Goal: Task Accomplishment & Management: Manage account settings

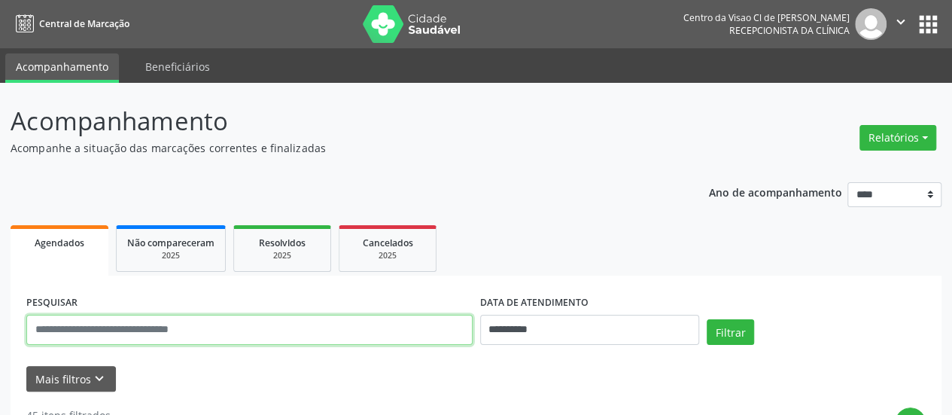
click at [155, 339] on input "text" at bounding box center [249, 329] width 446 height 30
type input "*****"
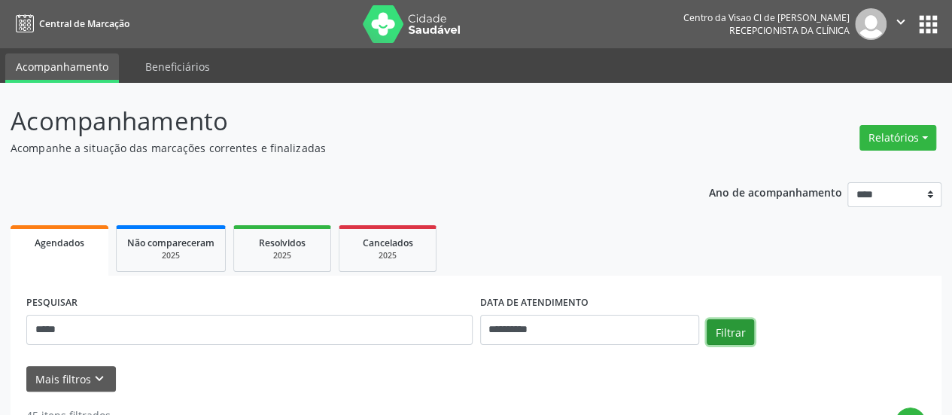
click at [724, 329] on button "Filtrar" at bounding box center [729, 332] width 47 height 26
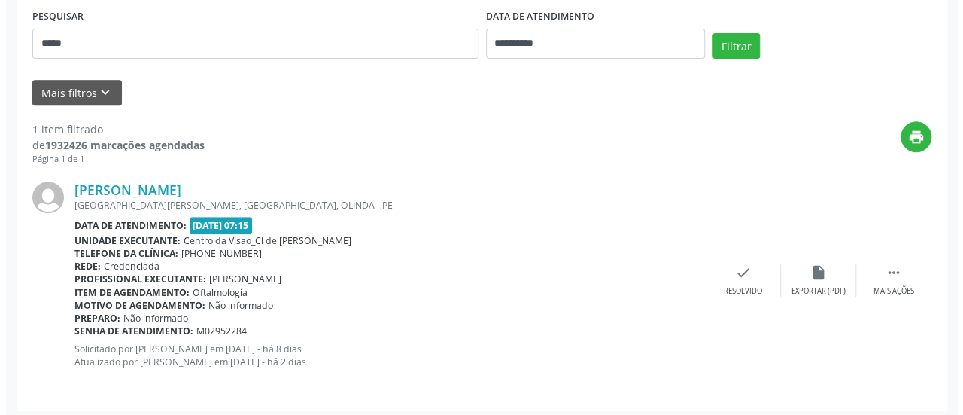
scroll to position [291, 0]
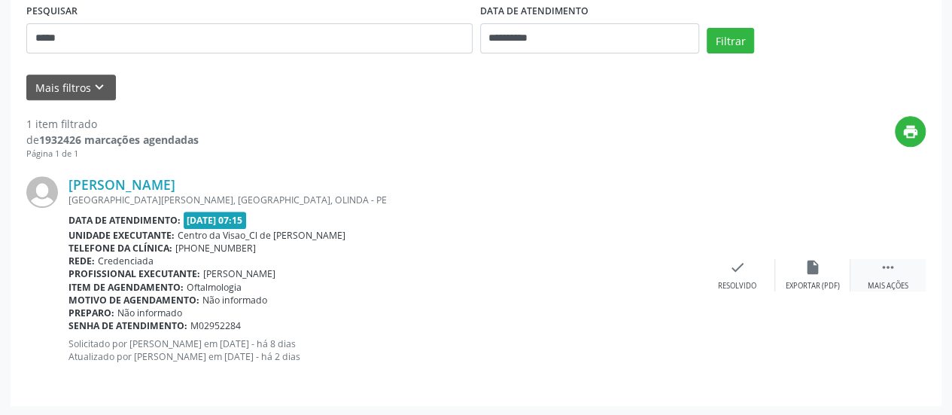
click at [892, 268] on icon "" at bounding box center [888, 267] width 17 height 17
click at [734, 272] on icon "cancel" at bounding box center [737, 267] width 17 height 17
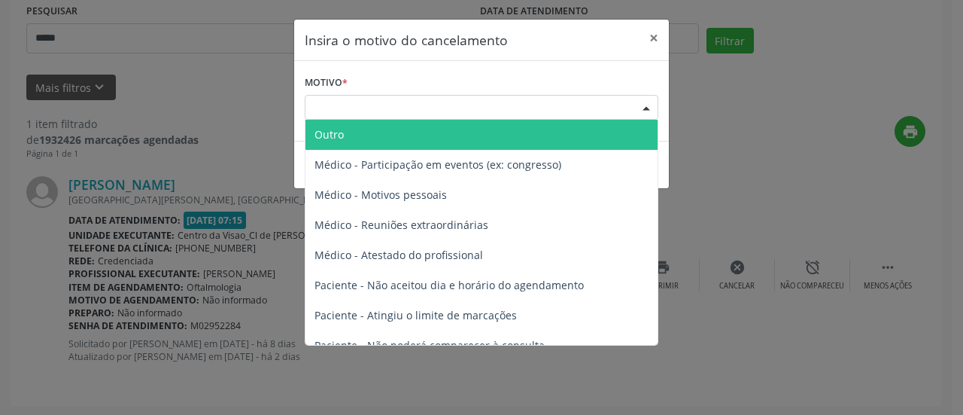
click at [513, 97] on div "Escolha o motivo" at bounding box center [482, 108] width 354 height 26
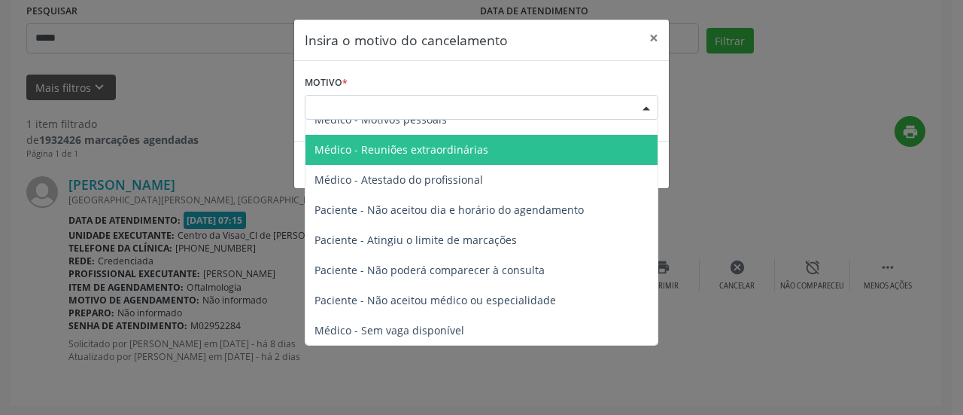
scroll to position [75, 0]
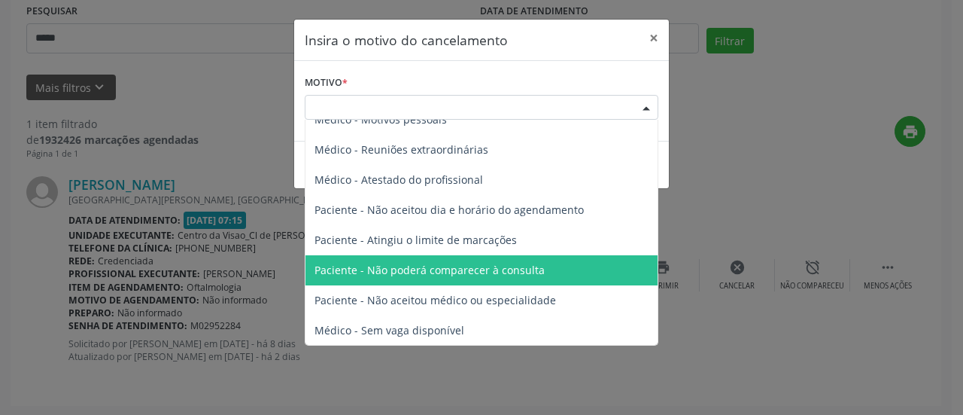
click at [474, 279] on span "Paciente - Não poderá comparecer à consulta" at bounding box center [481, 270] width 352 height 30
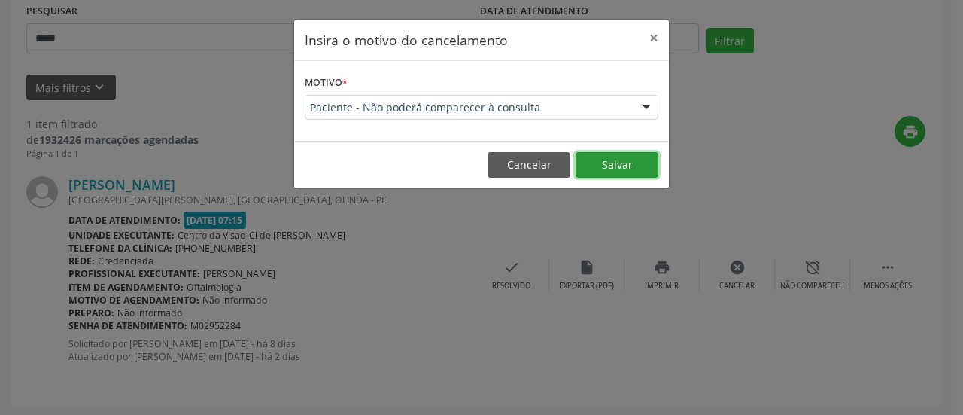
click at [620, 169] on button "Salvar" at bounding box center [617, 165] width 83 height 26
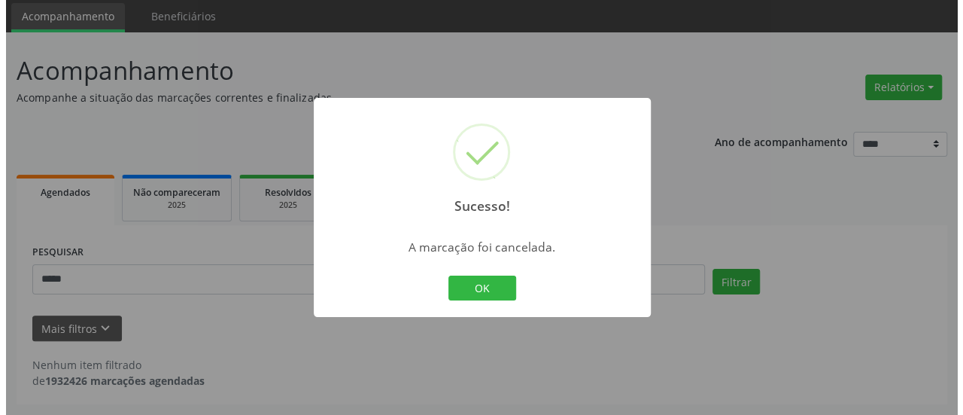
scroll to position [50, 0]
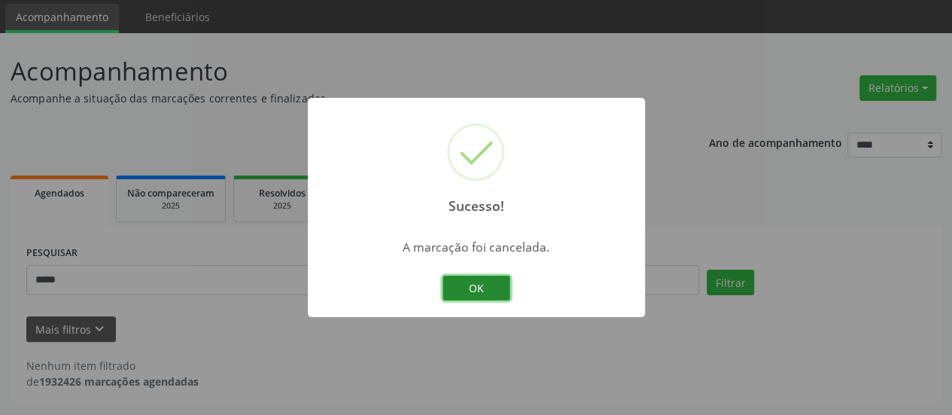
click at [464, 287] on button "OK" at bounding box center [476, 288] width 68 height 26
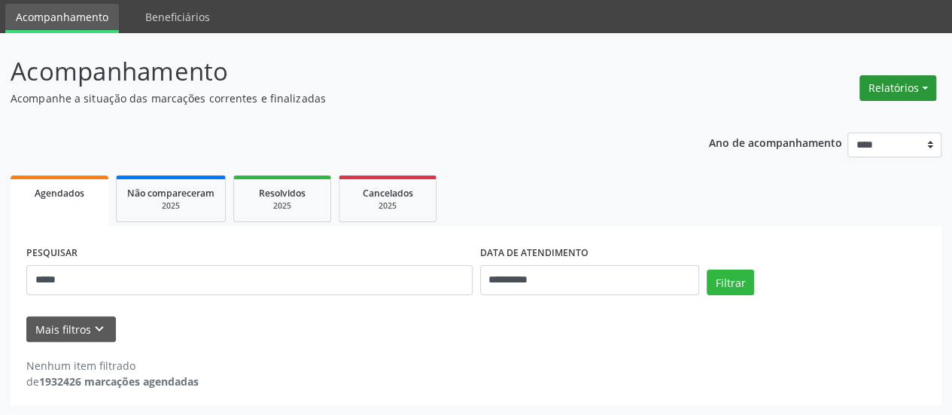
click at [886, 82] on button "Relatórios" at bounding box center [897, 88] width 77 height 26
click at [843, 114] on link "Agendamentos" at bounding box center [856, 119] width 162 height 21
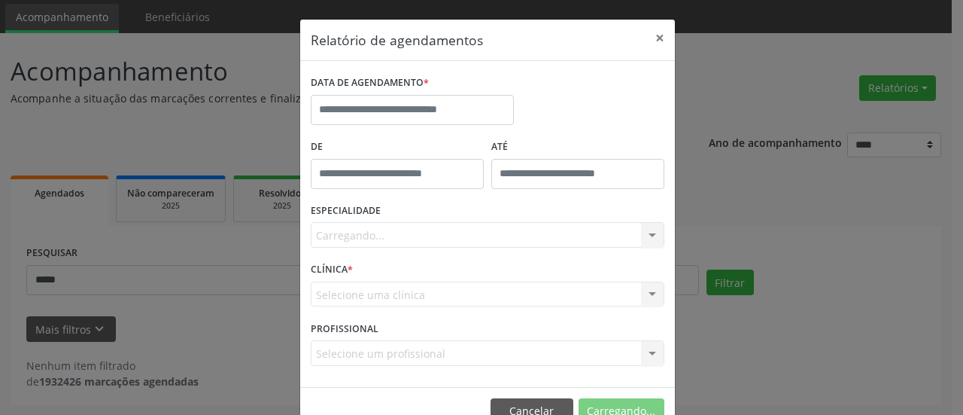
scroll to position [0, 0]
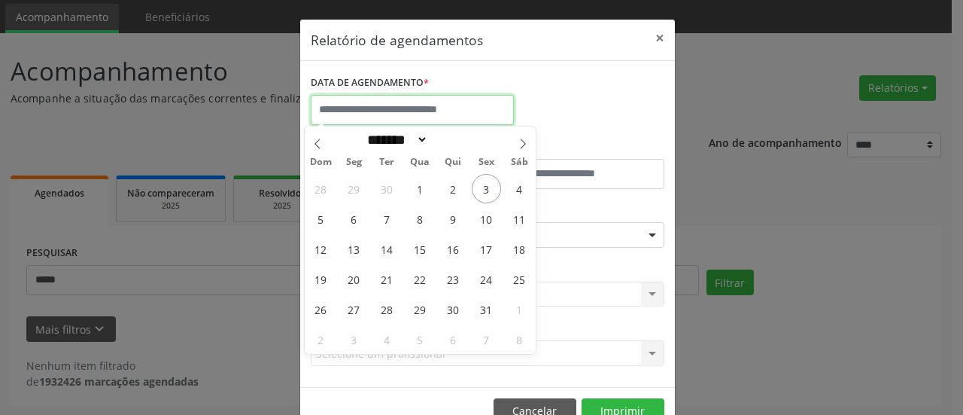
click at [466, 107] on input "text" at bounding box center [412, 110] width 203 height 30
click at [357, 220] on span "6" at bounding box center [353, 218] width 29 height 29
type input "**********"
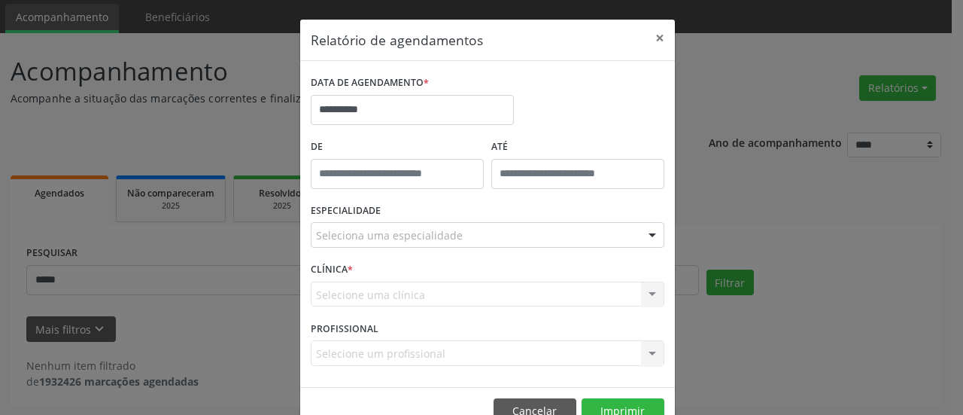
click at [370, 247] on div "ESPECIALIDADE Seleciona uma especialidade Todas as especialidades Alergologia A…" at bounding box center [487, 228] width 361 height 59
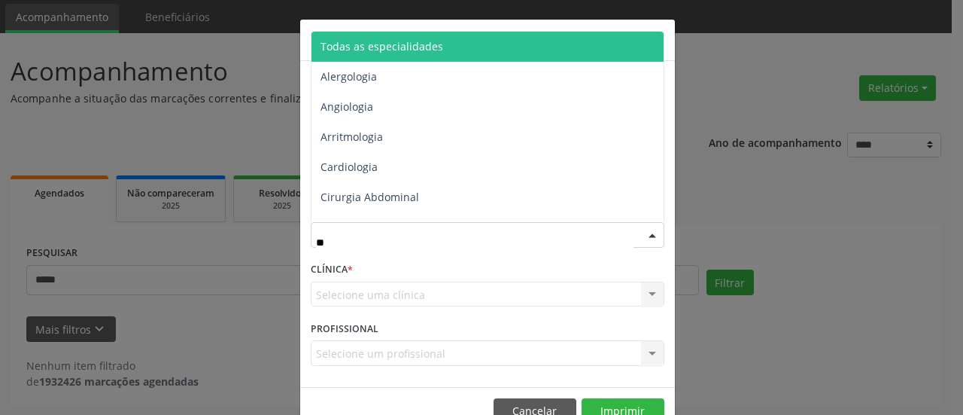
type input "***"
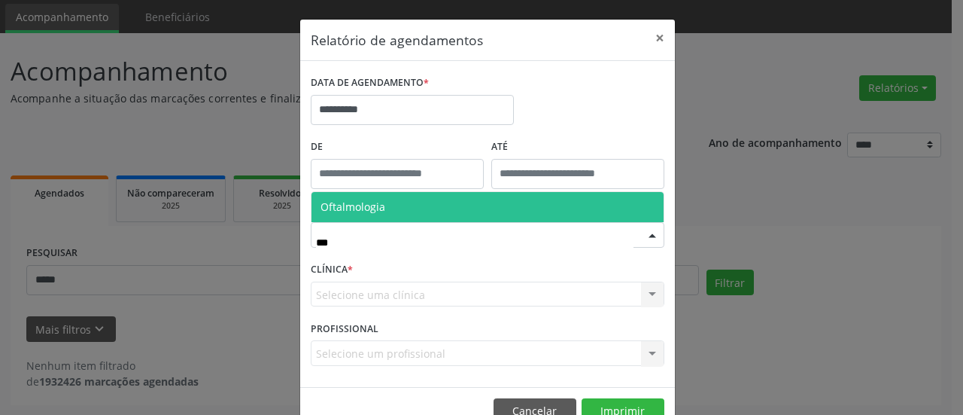
click at [365, 208] on span "Oftalmologia" at bounding box center [353, 206] width 65 height 14
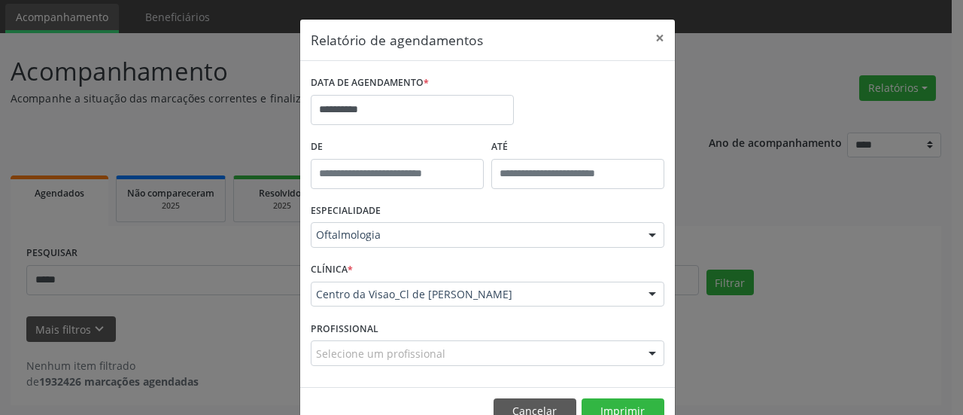
click at [643, 396] on footer "Cancelar Imprimir" at bounding box center [487, 410] width 375 height 47
click at [627, 399] on button "Imprimir" at bounding box center [623, 411] width 83 height 26
click at [335, 119] on input "**********" at bounding box center [412, 110] width 203 height 30
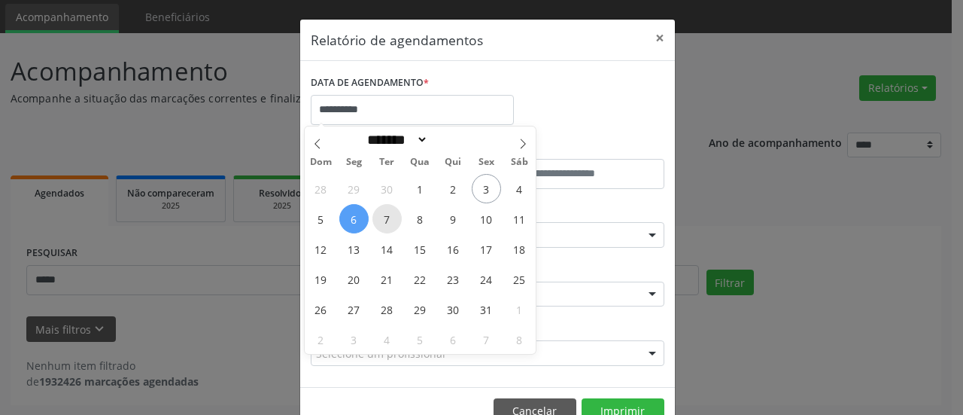
click at [392, 220] on span "7" at bounding box center [386, 218] width 29 height 29
type input "**********"
click at [392, 220] on span "7" at bounding box center [386, 218] width 29 height 29
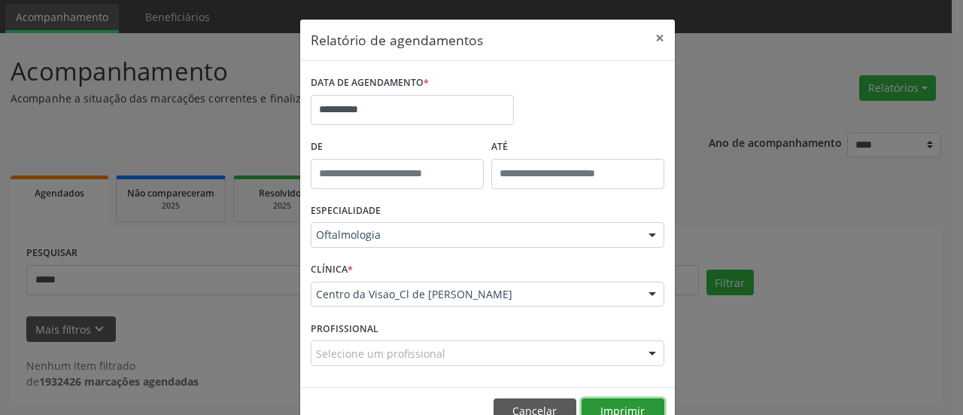
click at [606, 406] on button "Imprimir" at bounding box center [623, 411] width 83 height 26
